Goal: Check status: Check status

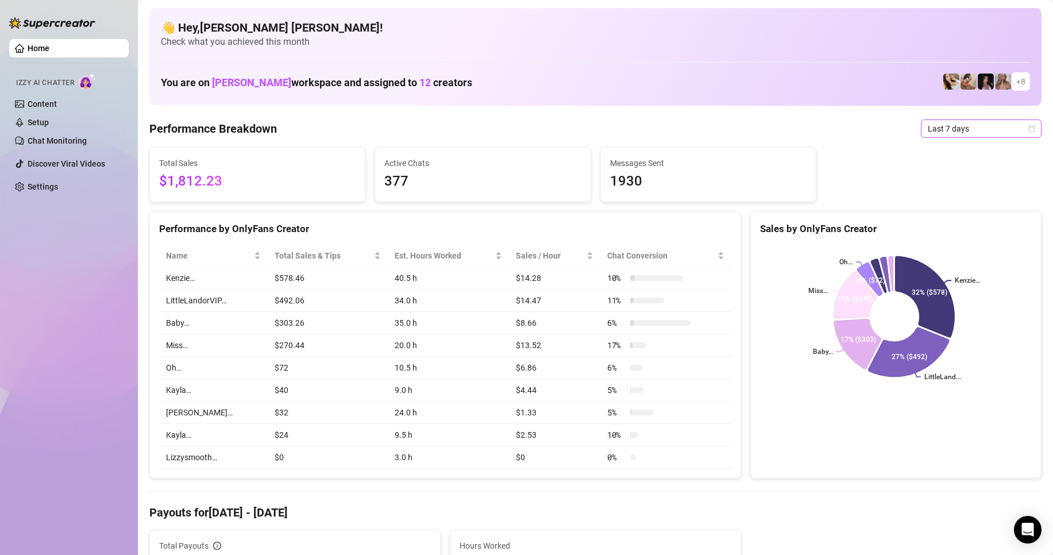
click at [1024, 132] on span "Last 7 days" at bounding box center [981, 128] width 107 height 17
click at [949, 225] on div "Custom date" at bounding box center [971, 225] width 102 height 13
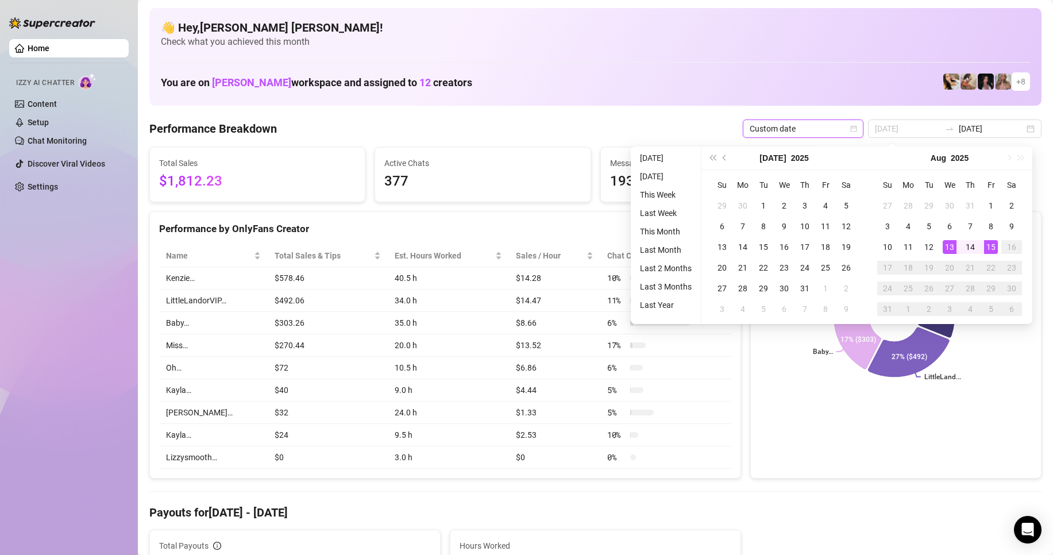
type input "[DATE]"
click at [989, 245] on div "15" at bounding box center [991, 247] width 14 height 14
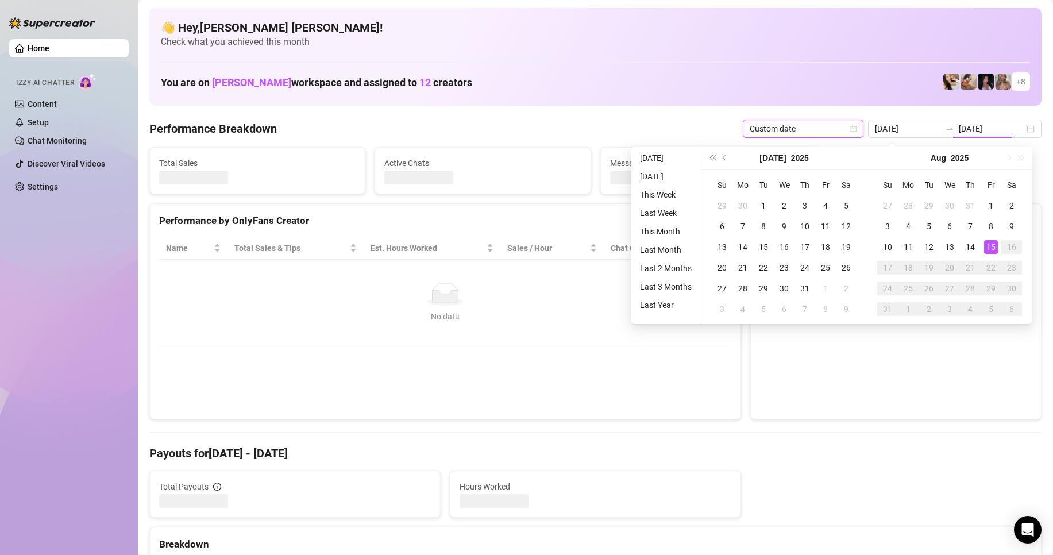
type input "[DATE]"
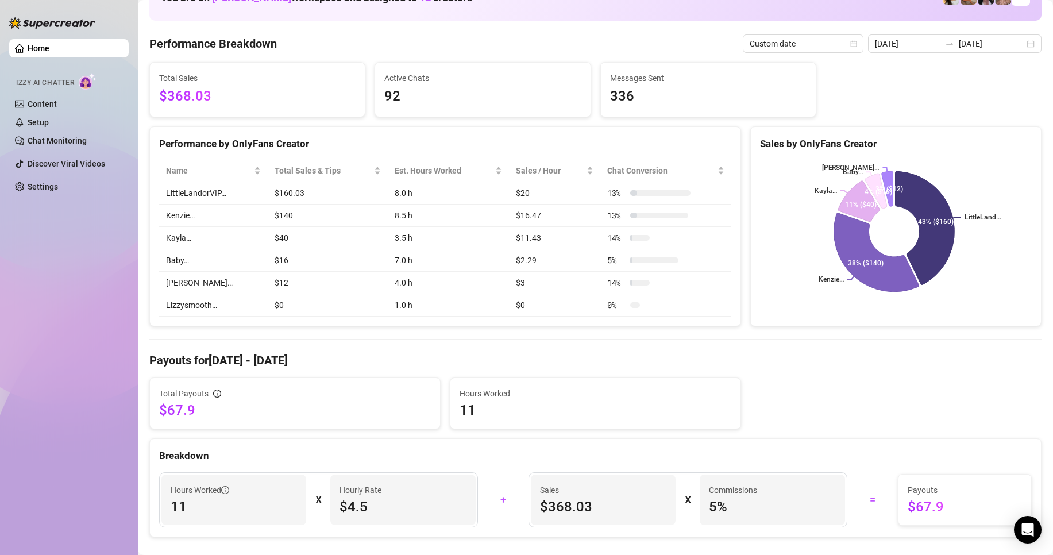
scroll to position [172, 0]
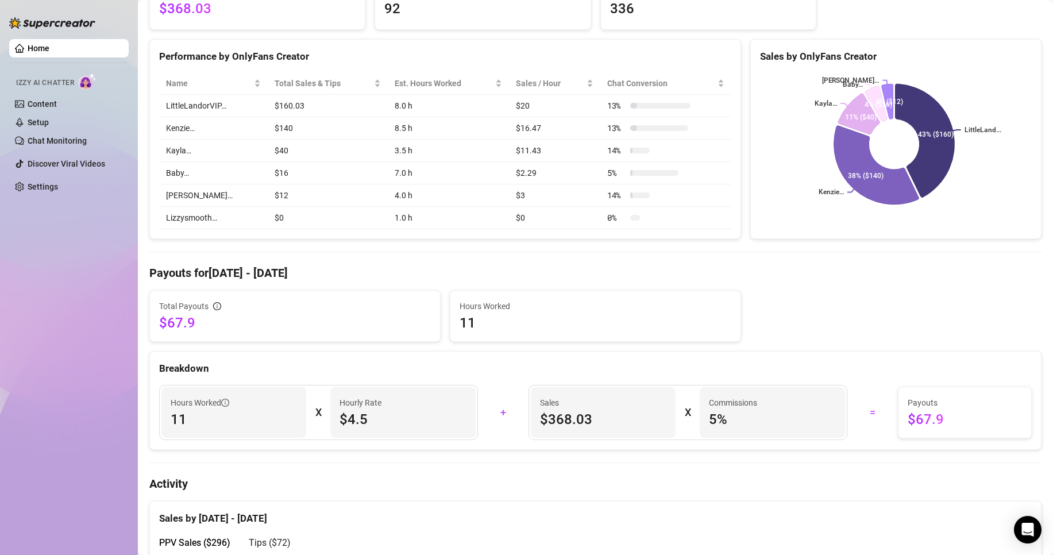
click at [678, 339] on div "Hours Worked 11" at bounding box center [595, 316] width 290 height 51
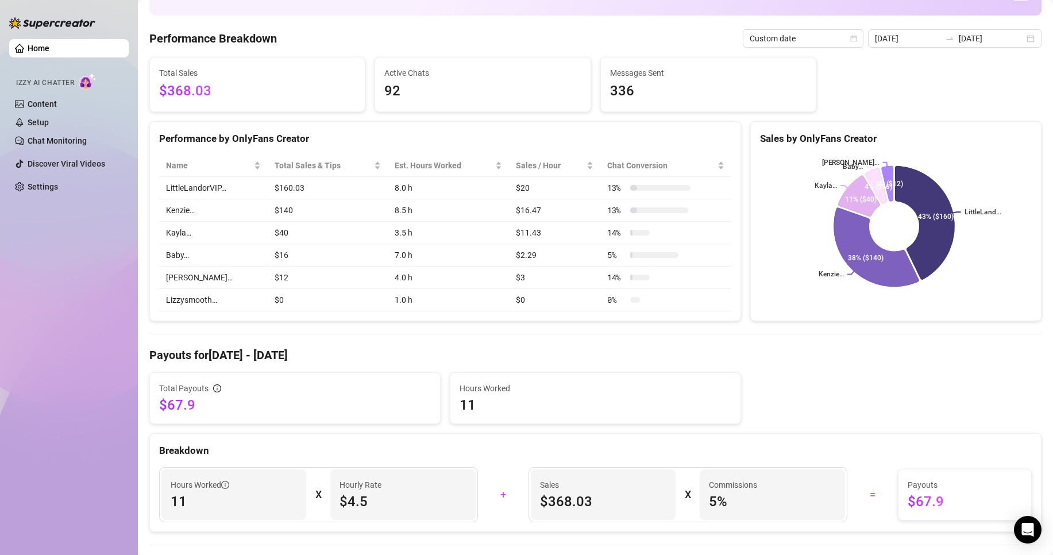
scroll to position [57, 0]
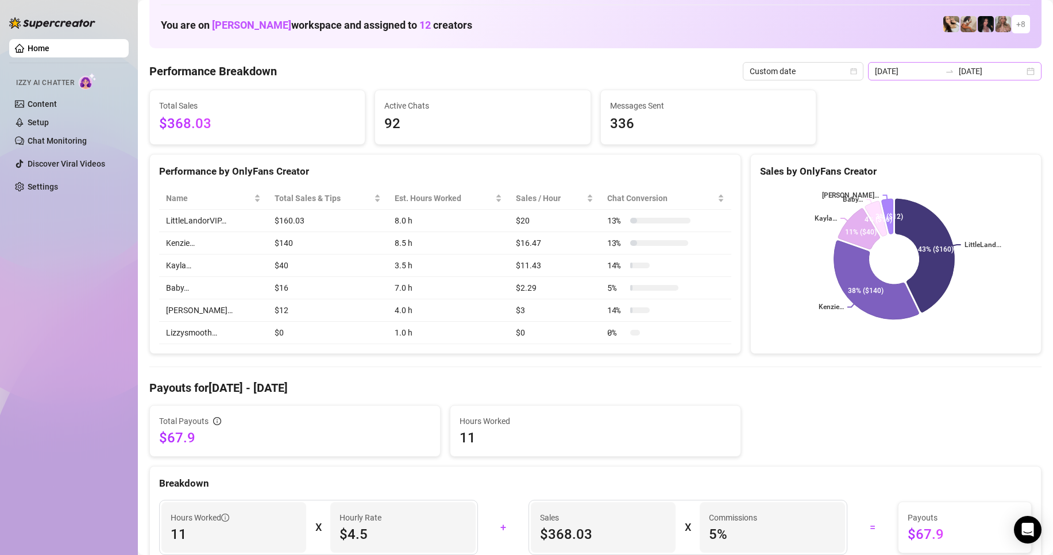
click at [1021, 74] on div "[DATE] [DATE]" at bounding box center [955, 71] width 174 height 18
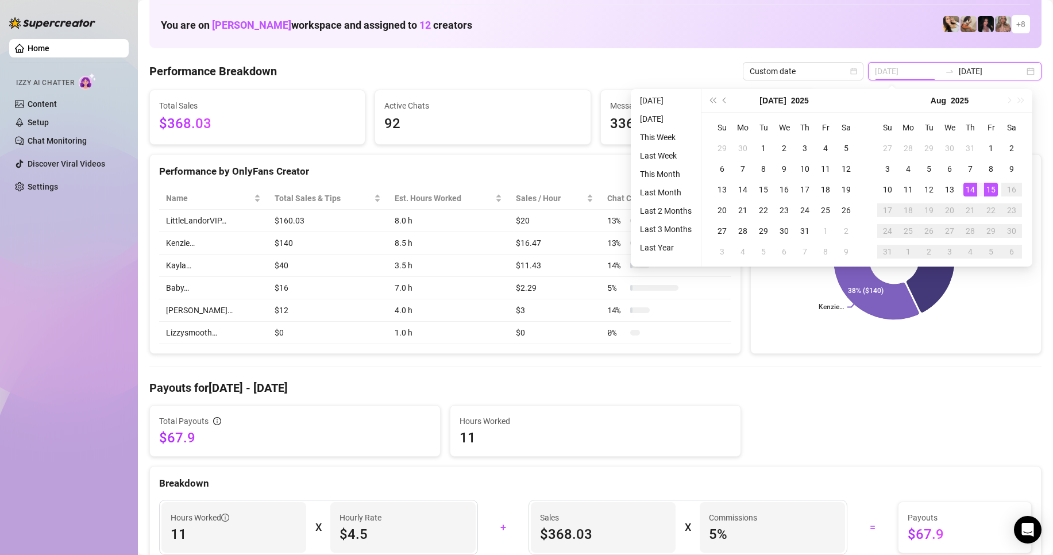
type input "[DATE]"
click at [969, 189] on div "14" at bounding box center [971, 190] width 14 height 14
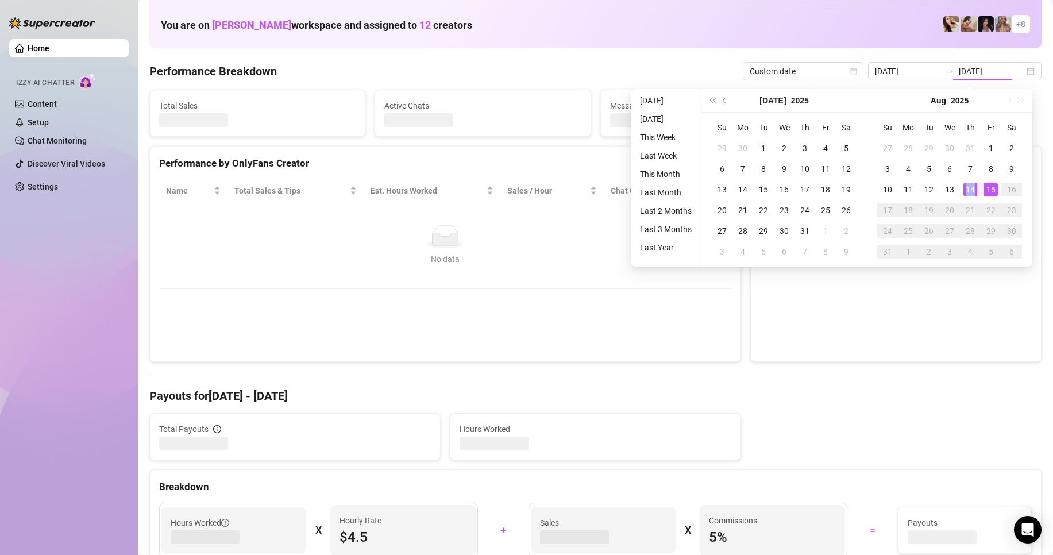
type input "[DATE]"
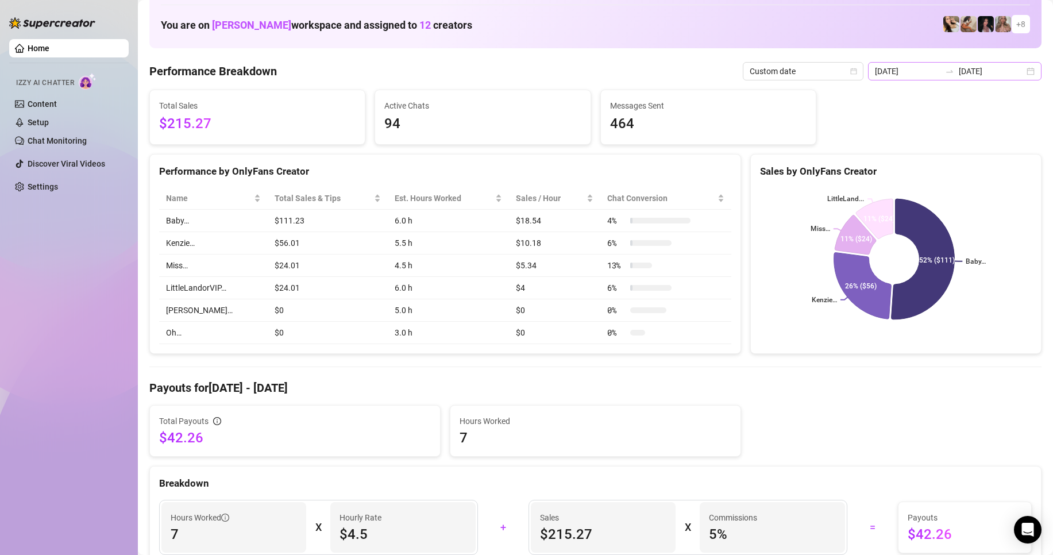
click at [1026, 71] on div "[DATE] [DATE]" at bounding box center [955, 71] width 174 height 18
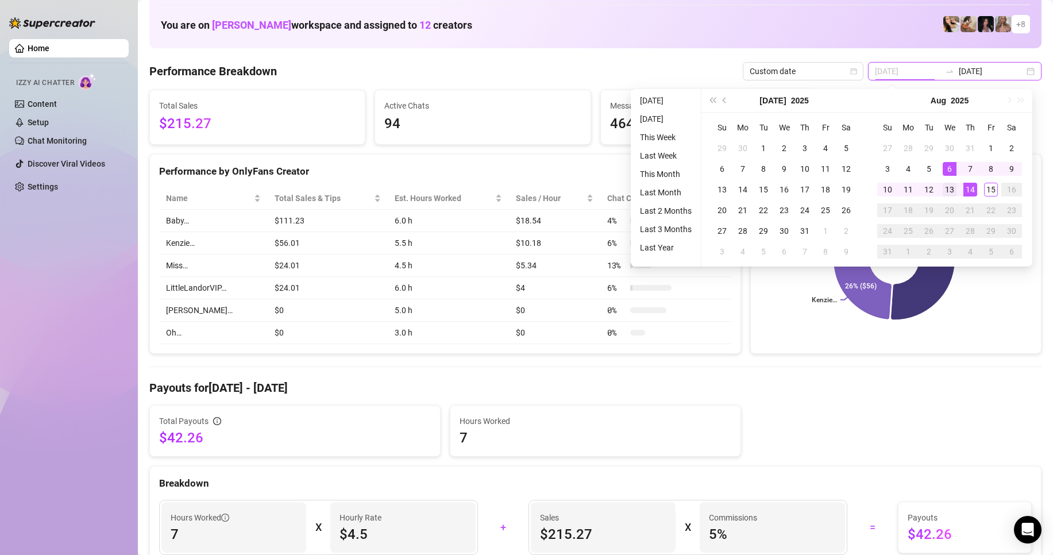
type input "[DATE]"
click at [947, 183] on div "13" at bounding box center [950, 190] width 14 height 14
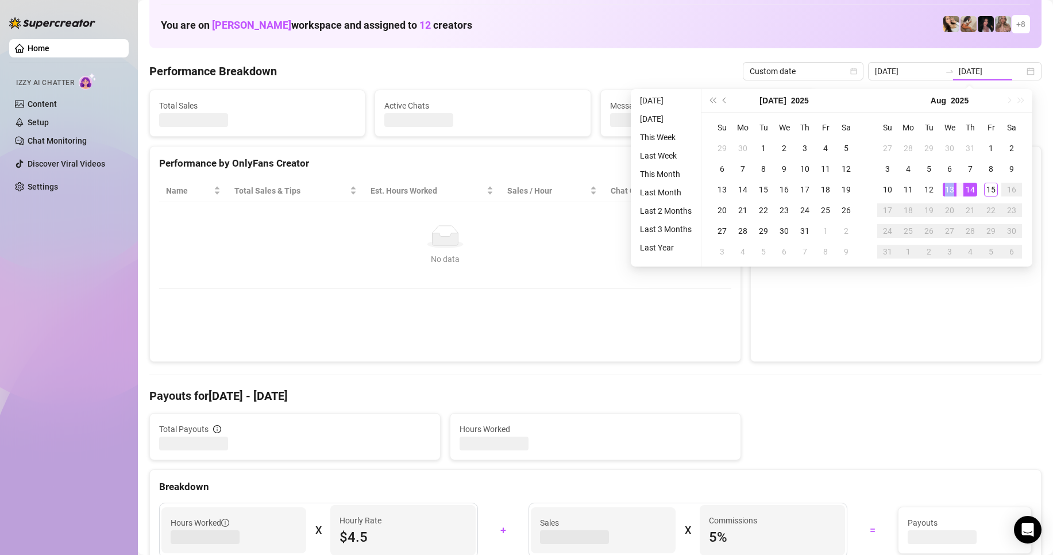
type input "[DATE]"
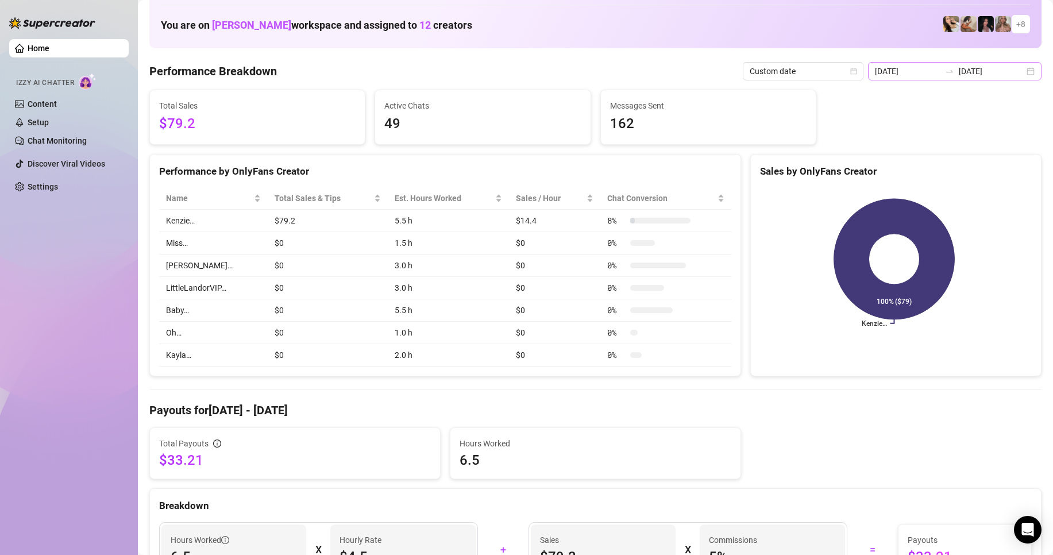
click at [1017, 73] on div "[DATE] [DATE]" at bounding box center [955, 71] width 174 height 18
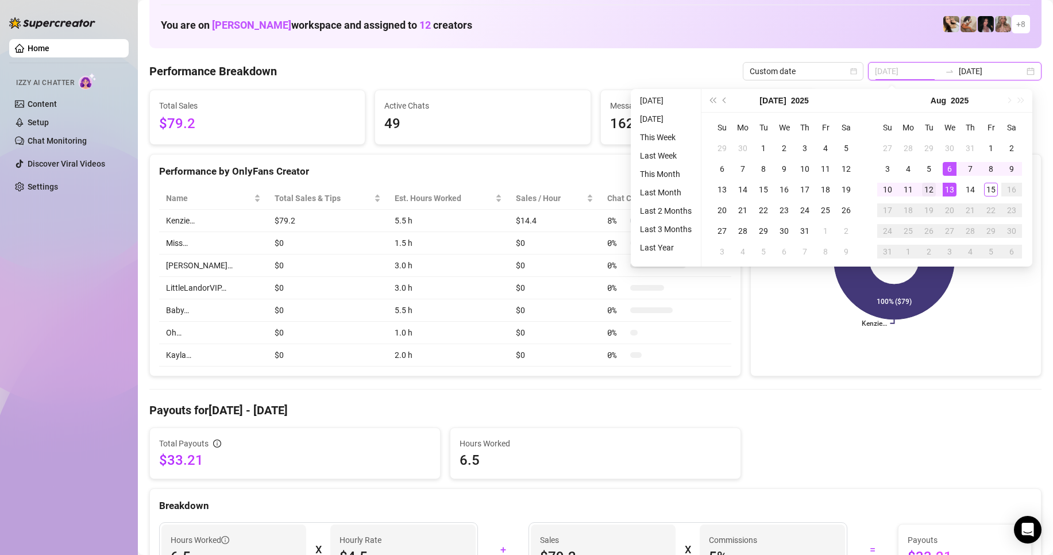
type input "[DATE]"
click at [934, 191] on div "12" at bounding box center [929, 190] width 14 height 14
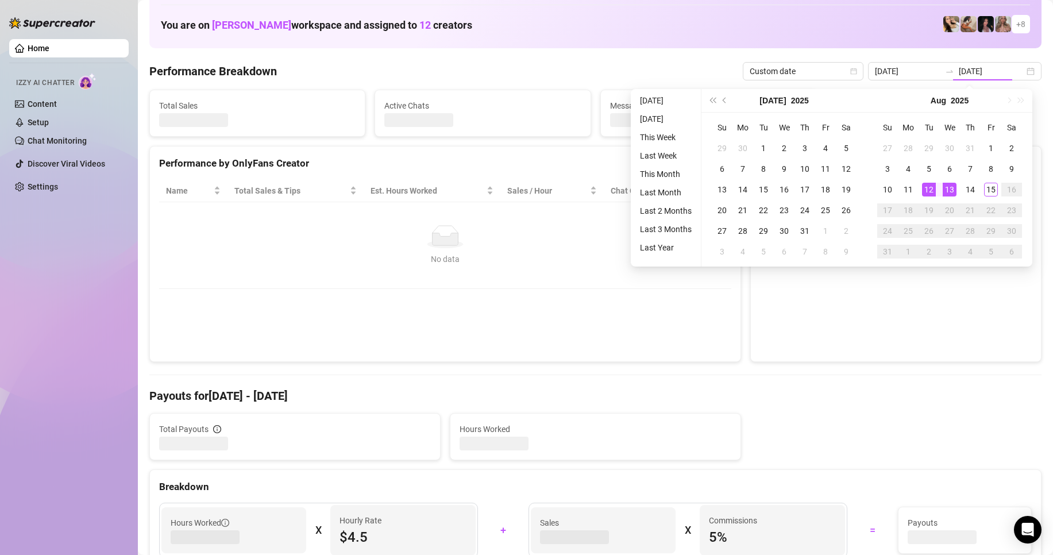
type input "[DATE]"
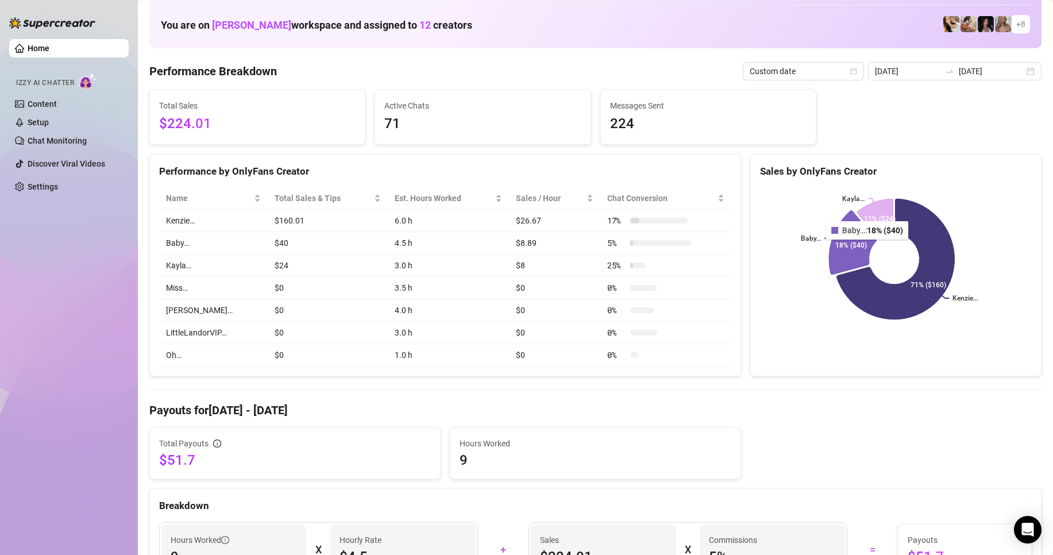
scroll to position [0, 0]
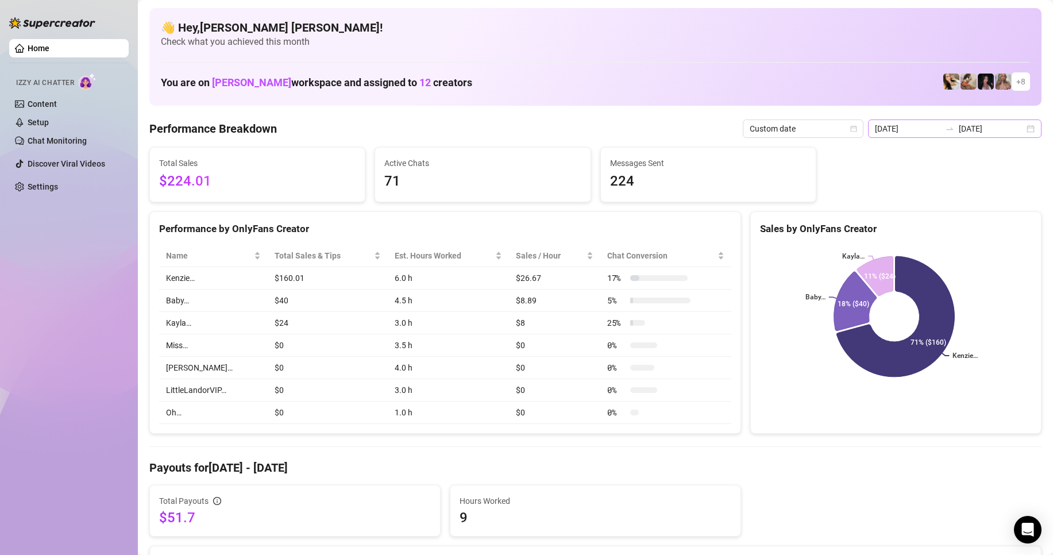
click at [1026, 134] on div "[DATE] [DATE]" at bounding box center [955, 129] width 174 height 18
click at [1020, 128] on div "[DATE] [DATE]" at bounding box center [955, 129] width 174 height 18
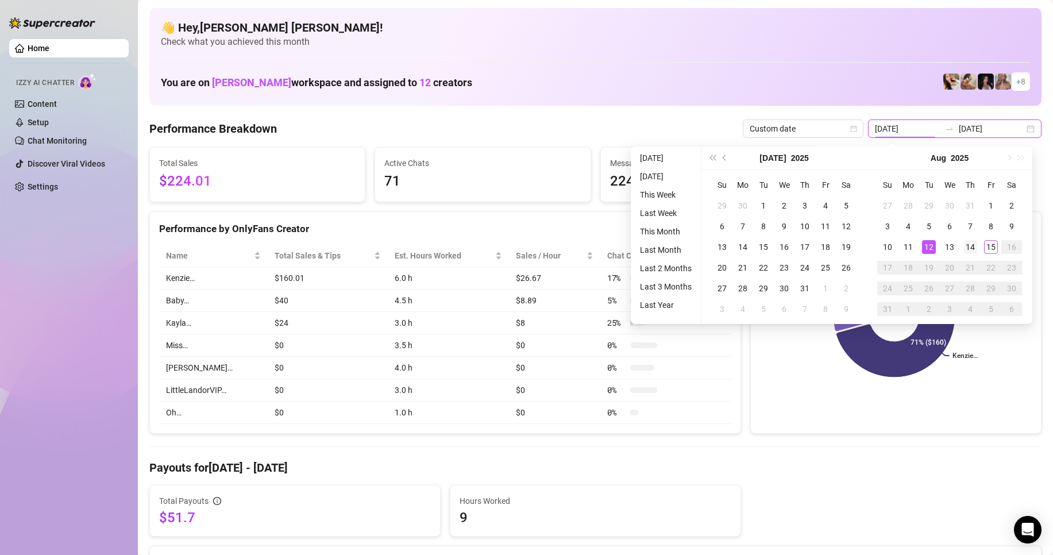
type input "[DATE]"
click at [973, 249] on div "14" at bounding box center [971, 247] width 14 height 14
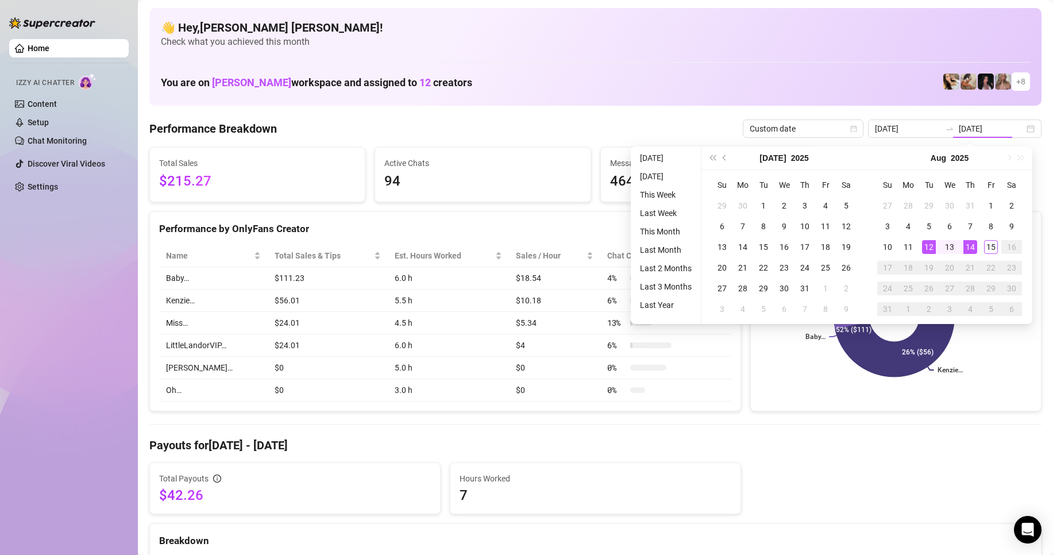
type input "[DATE]"
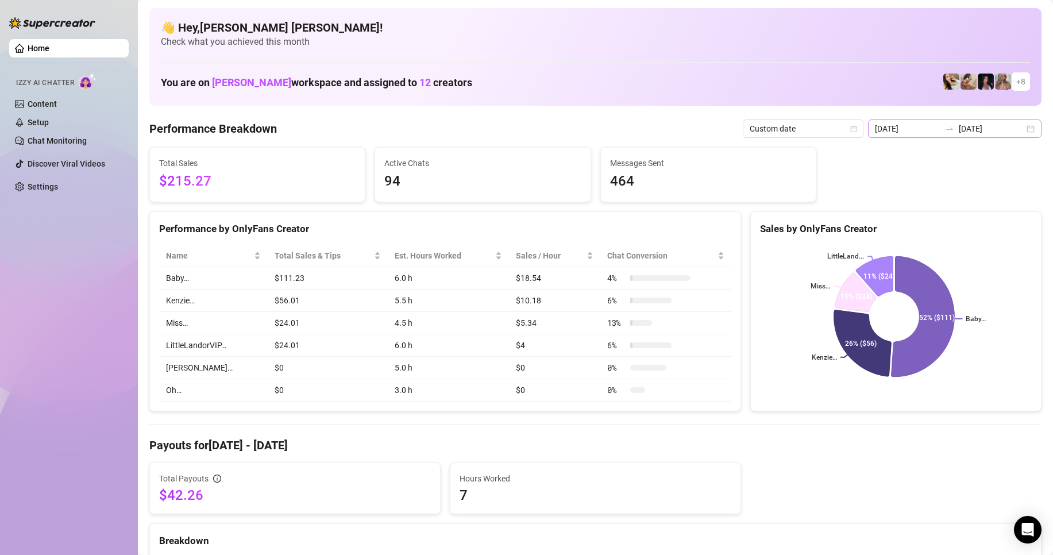
click at [1025, 129] on div "[DATE] [DATE]" at bounding box center [955, 129] width 174 height 18
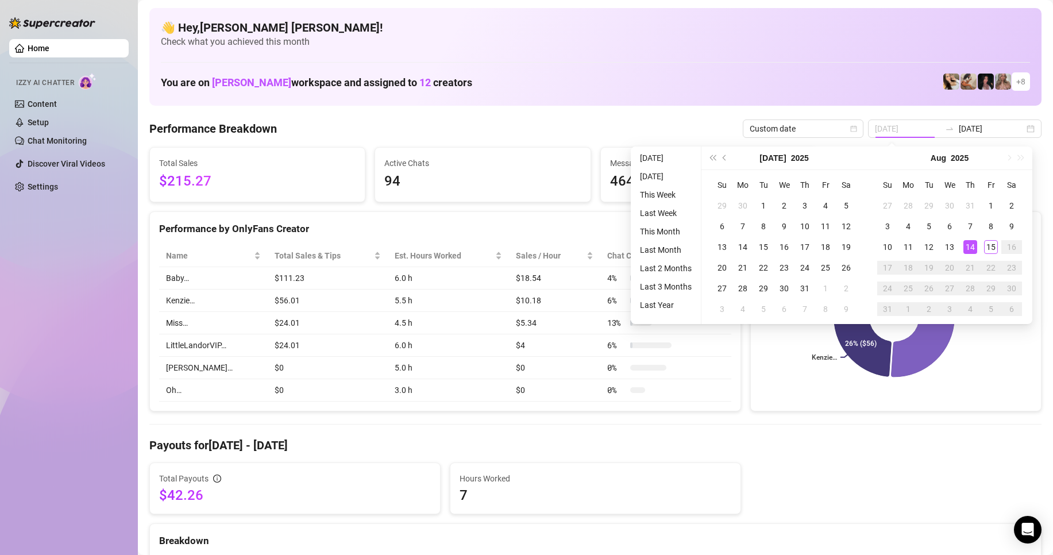
click at [969, 252] on div "14" at bounding box center [971, 247] width 14 height 14
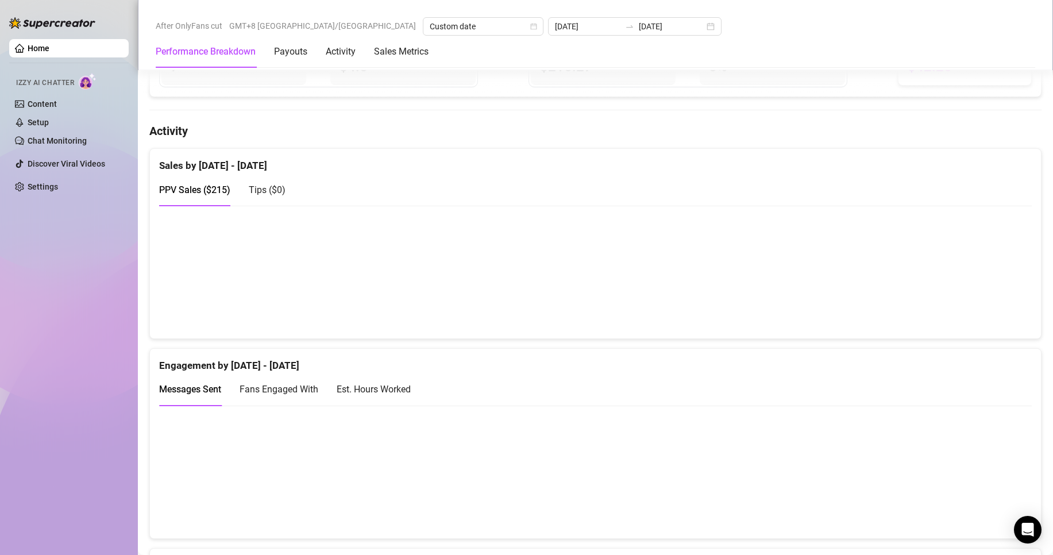
scroll to position [632, 0]
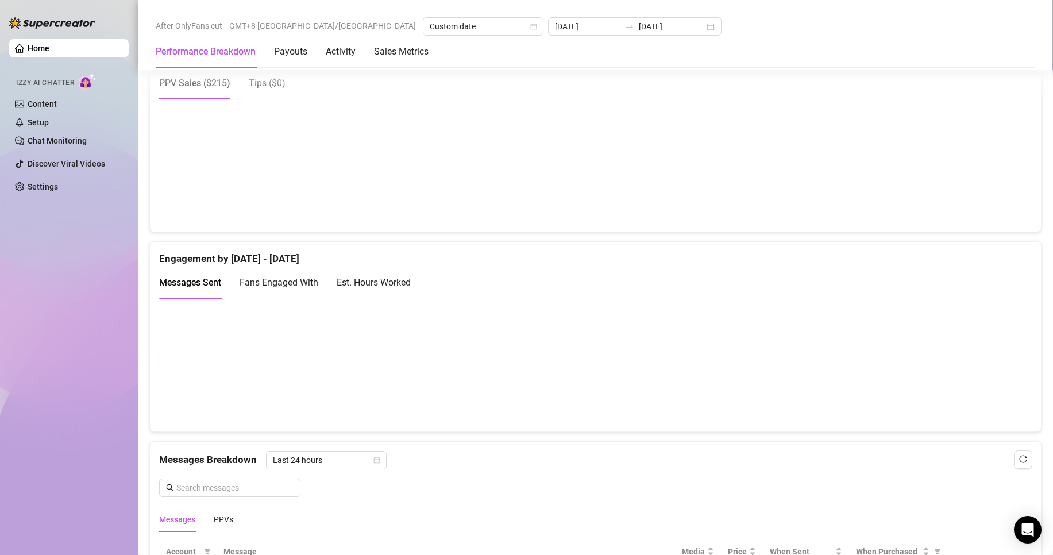
click at [602, 203] on canvas at bounding box center [590, 164] width 863 height 115
click at [602, 196] on canvas at bounding box center [590, 164] width 863 height 115
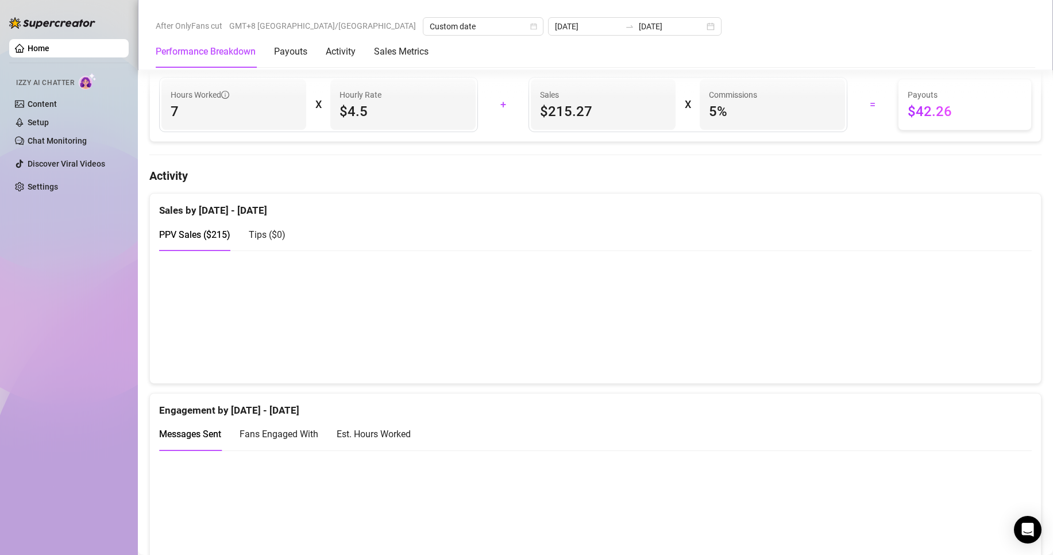
scroll to position [460, 0]
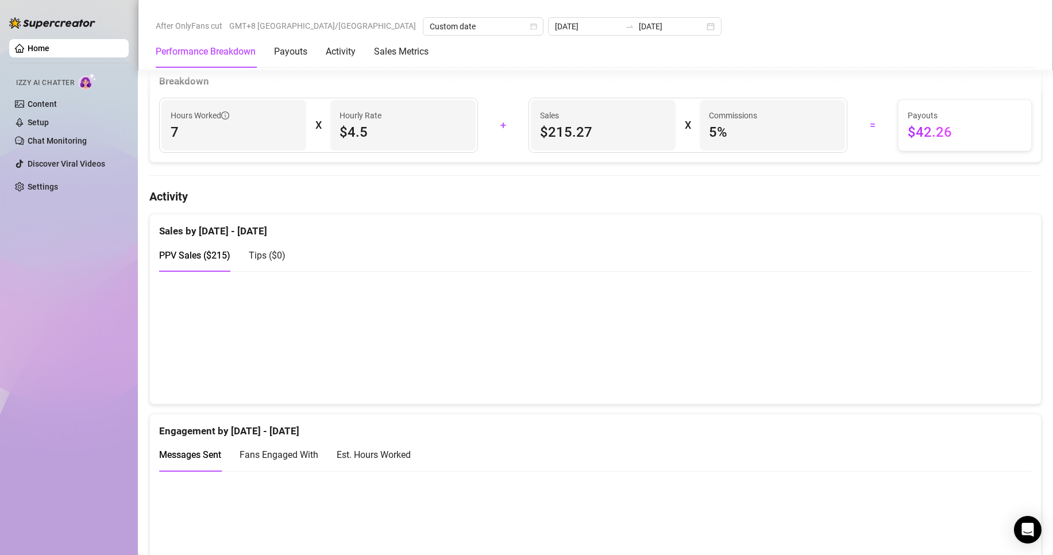
click at [604, 345] on canvas at bounding box center [590, 337] width 863 height 115
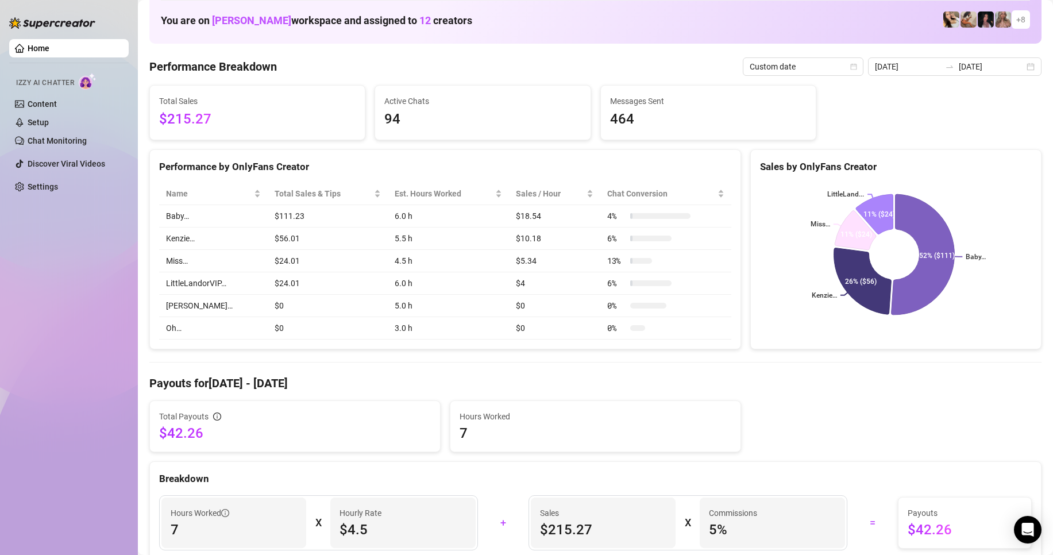
scroll to position [0, 0]
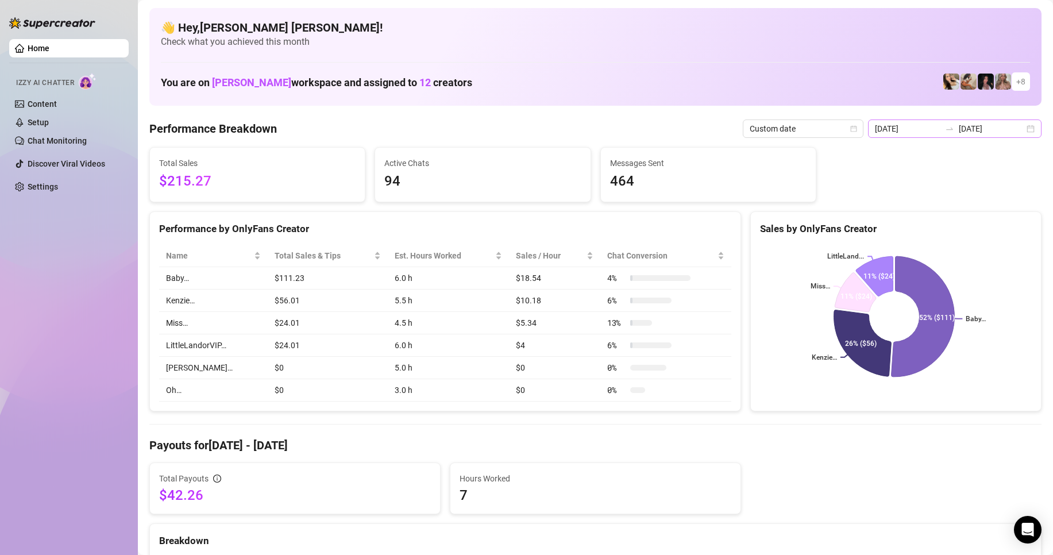
click at [1022, 130] on div "[DATE] [DATE]" at bounding box center [955, 129] width 174 height 18
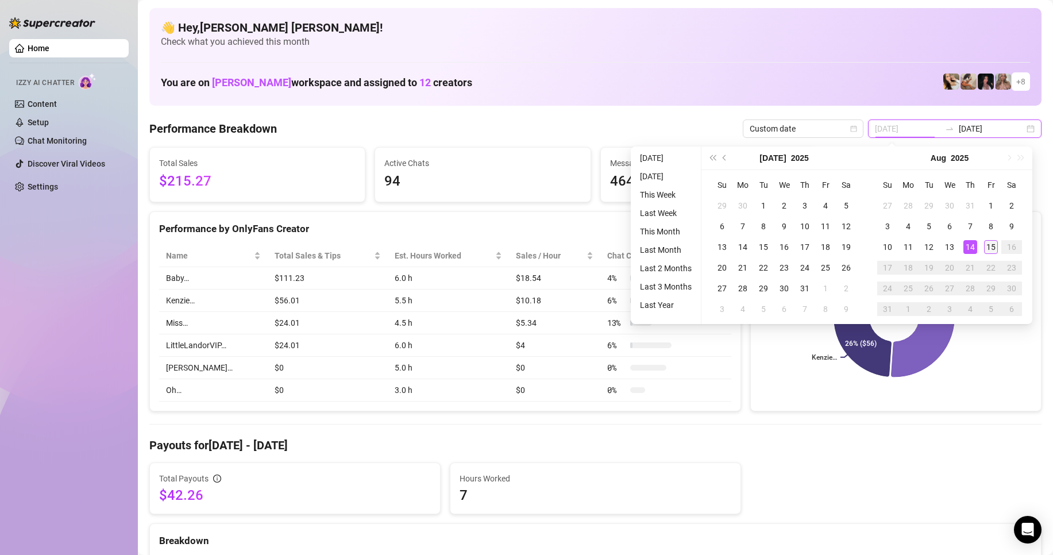
type input "[DATE]"
click at [989, 245] on div "15" at bounding box center [991, 247] width 14 height 14
type input "[DATE]"
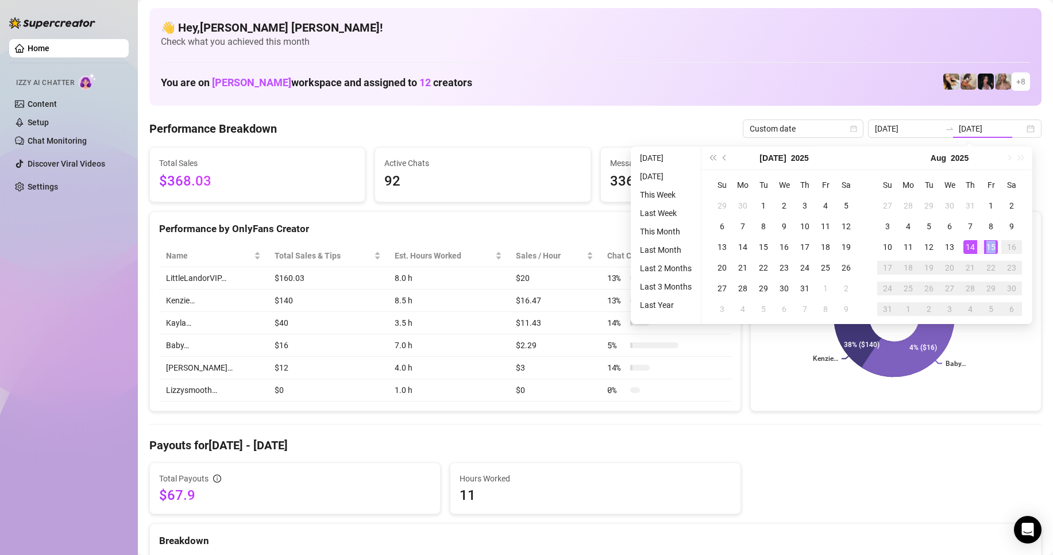
type input "[DATE]"
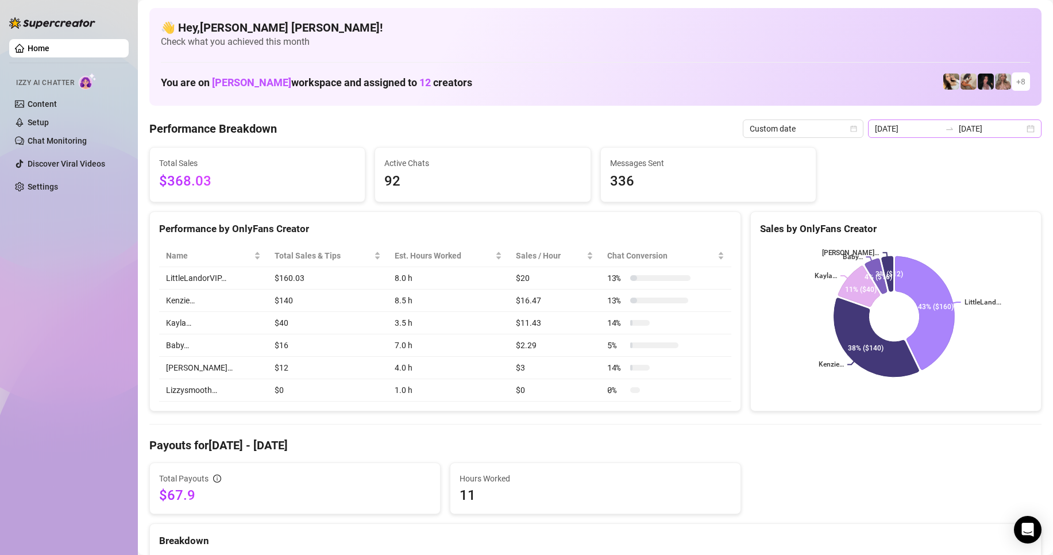
click at [1019, 129] on div "[DATE] [DATE]" at bounding box center [955, 129] width 174 height 18
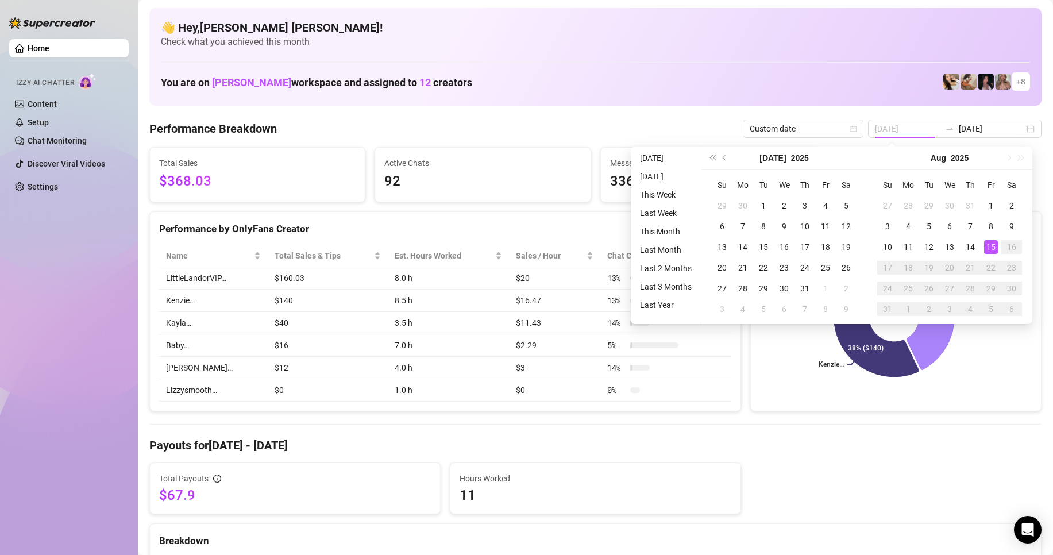
click at [993, 250] on div "15" at bounding box center [991, 247] width 14 height 14
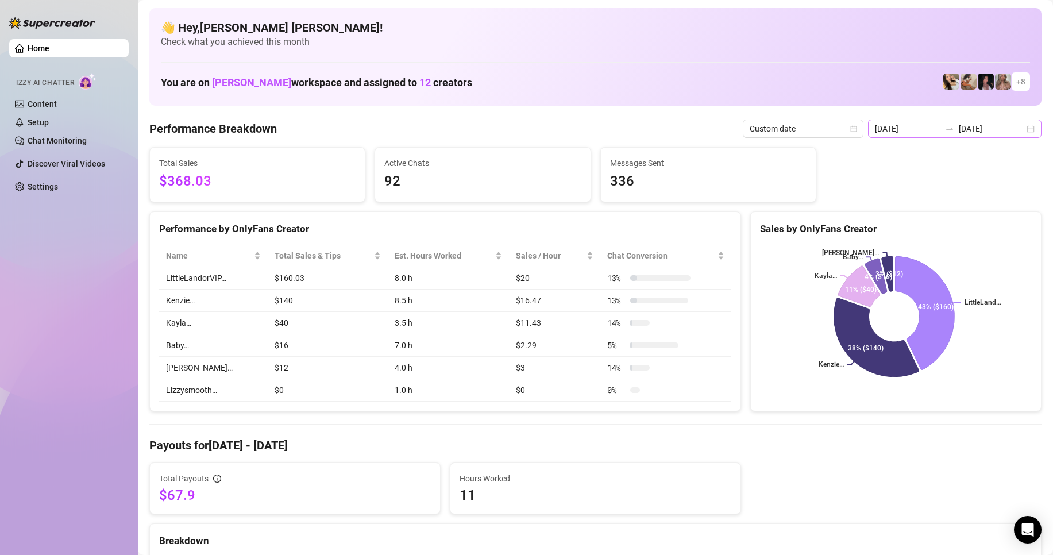
click at [1026, 129] on div "[DATE] [DATE]" at bounding box center [955, 129] width 174 height 18
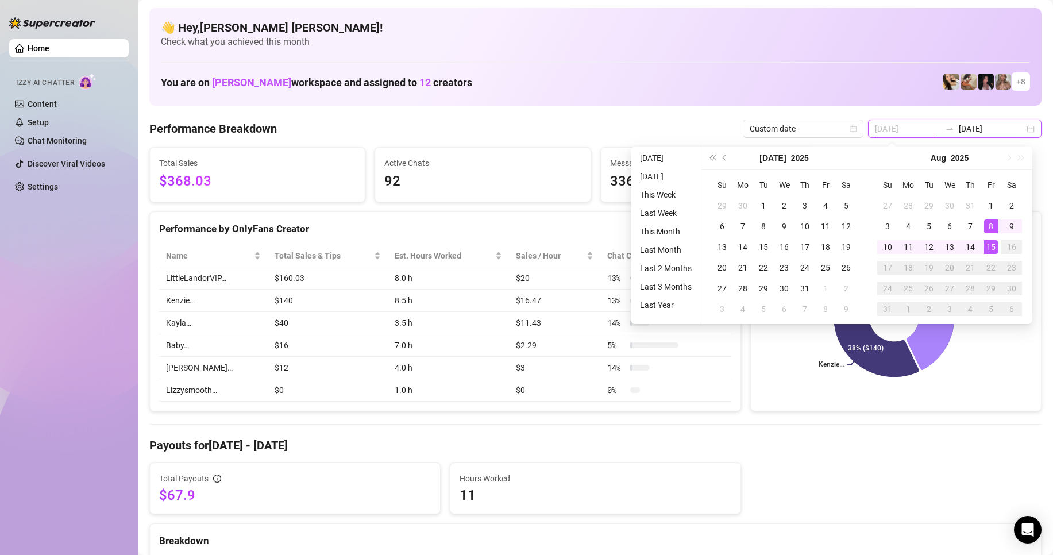
type input "[DATE]"
click at [991, 251] on div "15" at bounding box center [991, 247] width 14 height 14
type input "[DATE]"
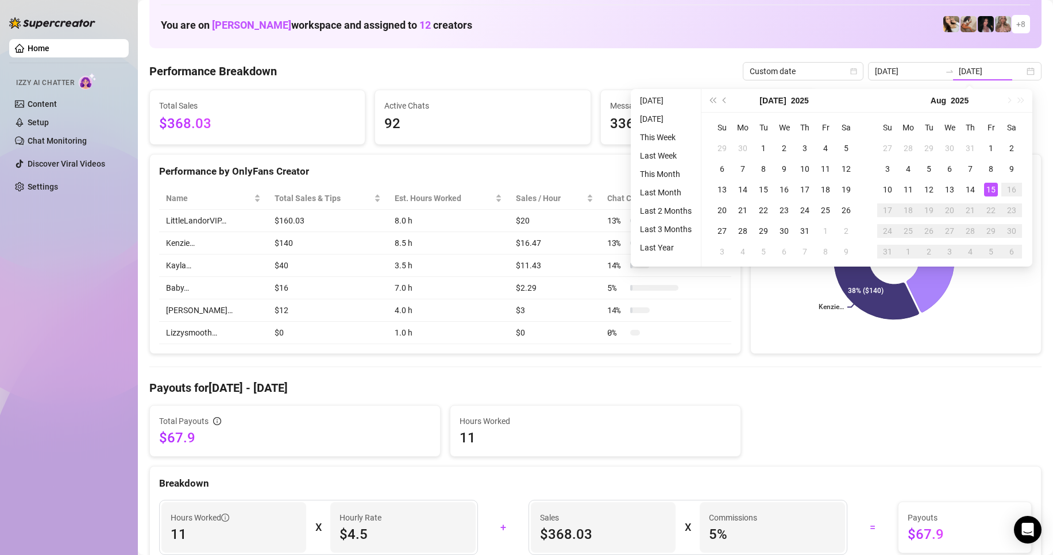
click at [388, 296] on td "7.0 h" at bounding box center [448, 288] width 121 height 22
